Goal: Check status

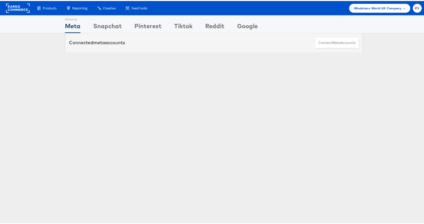
click at [123, 106] on link "TK Maxx DPA - Stitcher" at bounding box center [109, 106] width 31 height 4
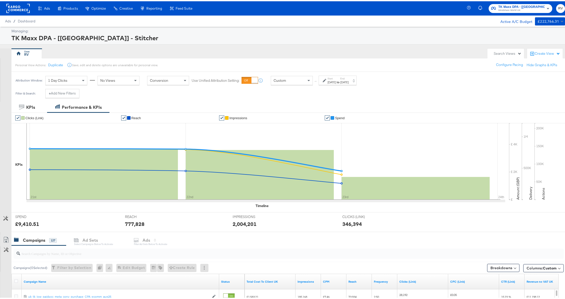
click at [487, 102] on div "KPIs Performance & KPIs" at bounding box center [285, 105] width 570 height 11
click at [340, 82] on strong "to" at bounding box center [338, 81] width 4 height 4
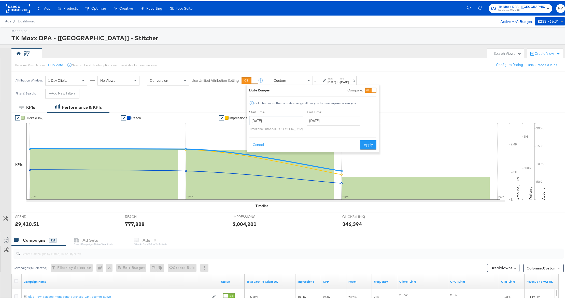
click at [273, 122] on input "[DATE]" at bounding box center [276, 119] width 54 height 9
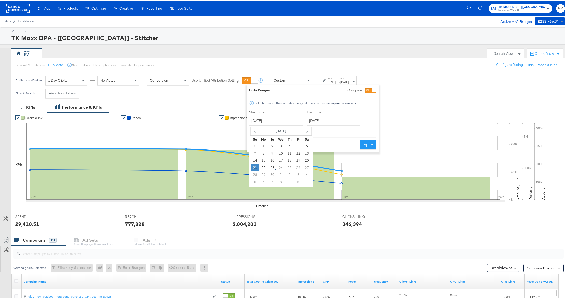
click at [255, 164] on td "21" at bounding box center [255, 166] width 9 height 7
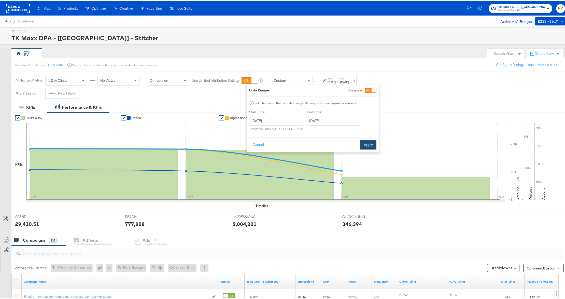
click at [369, 145] on button "Apply" at bounding box center [368, 143] width 16 height 9
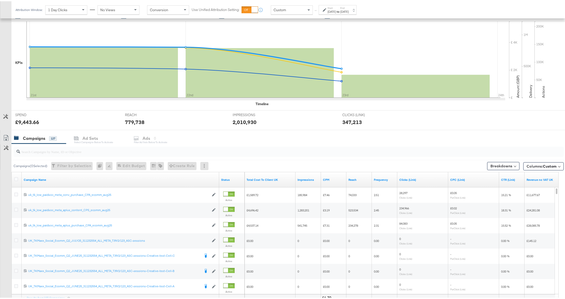
scroll to position [149, 0]
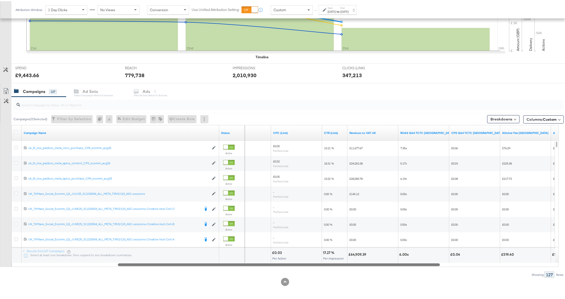
drag, startPoint x: 278, startPoint y: 263, endPoint x: 383, endPoint y: 264, distance: 104.8
click at [383, 264] on div at bounding box center [279, 263] width 322 height 4
